Goal: Task Accomplishment & Management: Manage account settings

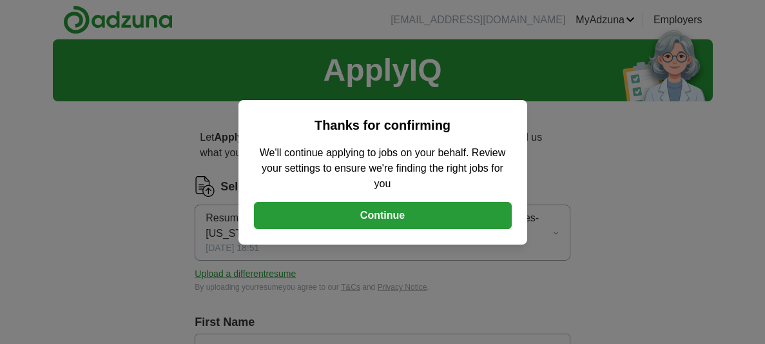
click at [381, 212] on button "Continue" at bounding box center [383, 215] width 258 height 27
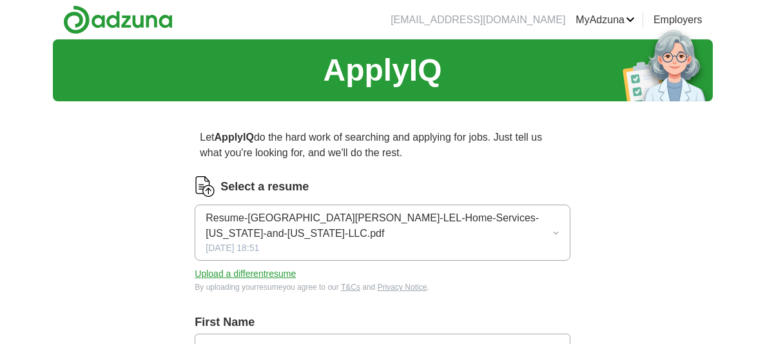
click at [244, 267] on button "Upload a different resume" at bounding box center [245, 274] width 101 height 14
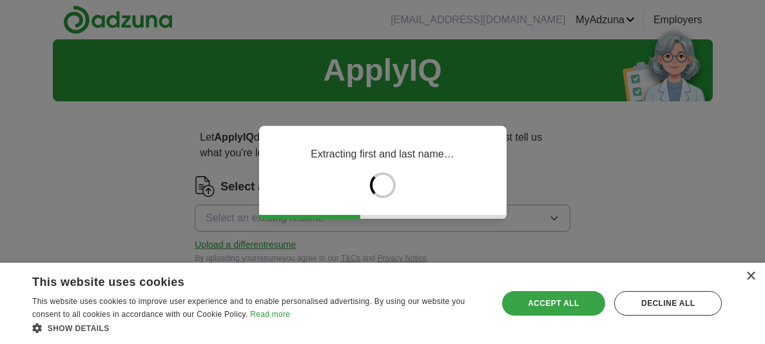
click at [537, 304] on div "Accept all" at bounding box center [554, 303] width 104 height 24
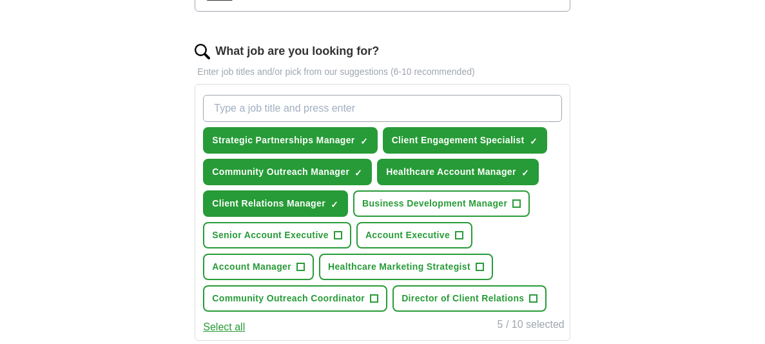
scroll to position [422, 0]
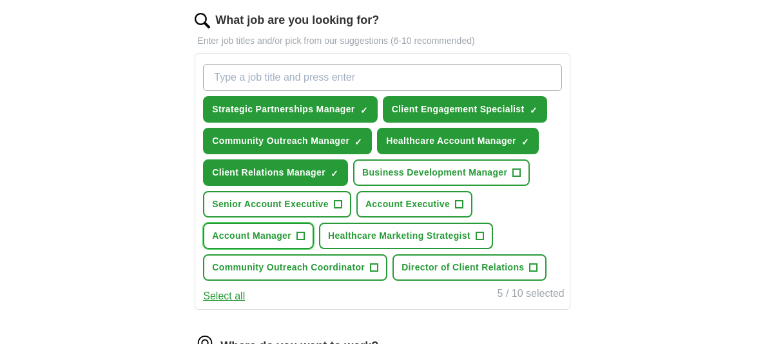
click at [299, 232] on span "+" at bounding box center [301, 236] width 8 height 10
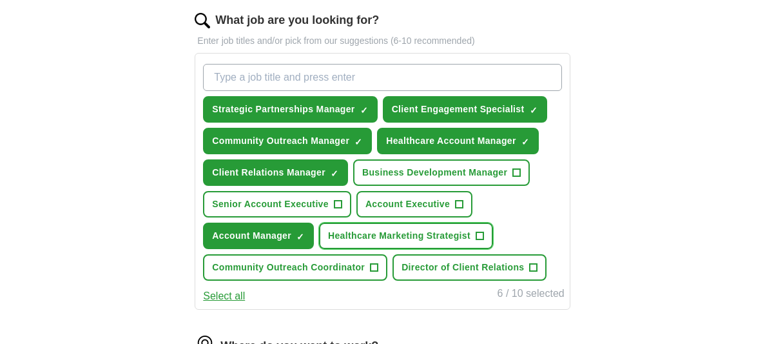
click at [477, 231] on span "+" at bounding box center [480, 236] width 8 height 10
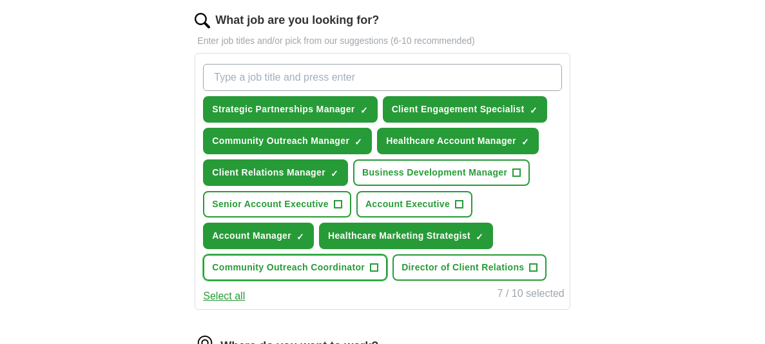
click at [375, 262] on span "+" at bounding box center [375, 267] width 8 height 10
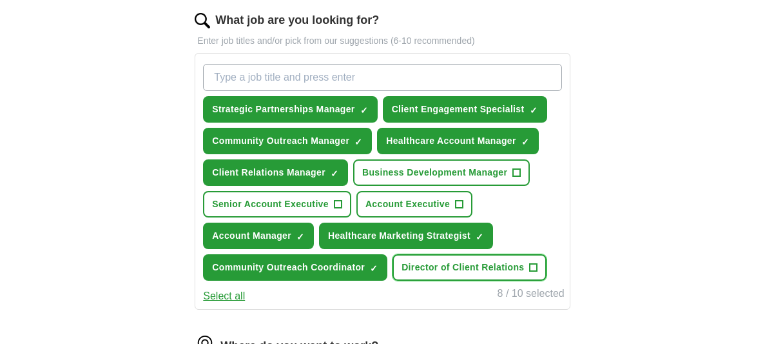
click at [531, 263] on span "+" at bounding box center [534, 267] width 8 height 10
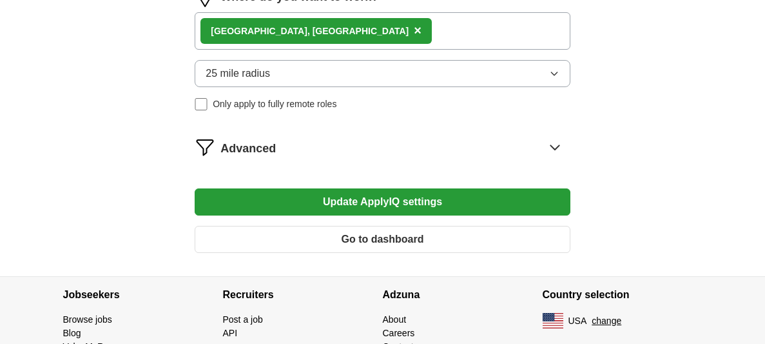
scroll to position [782, 0]
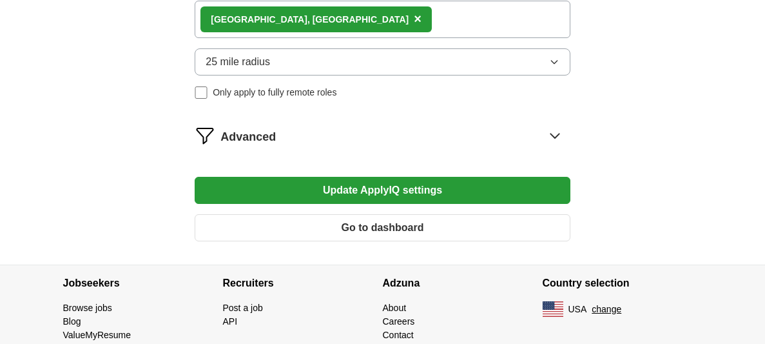
click at [374, 187] on button "Update ApplyIQ settings" at bounding box center [382, 190] width 375 height 27
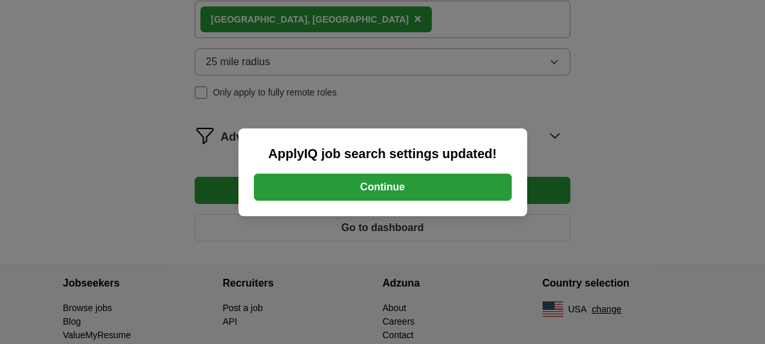
click at [374, 187] on button "Continue" at bounding box center [383, 186] width 258 height 27
